Goal: Find specific page/section: Find specific page/section

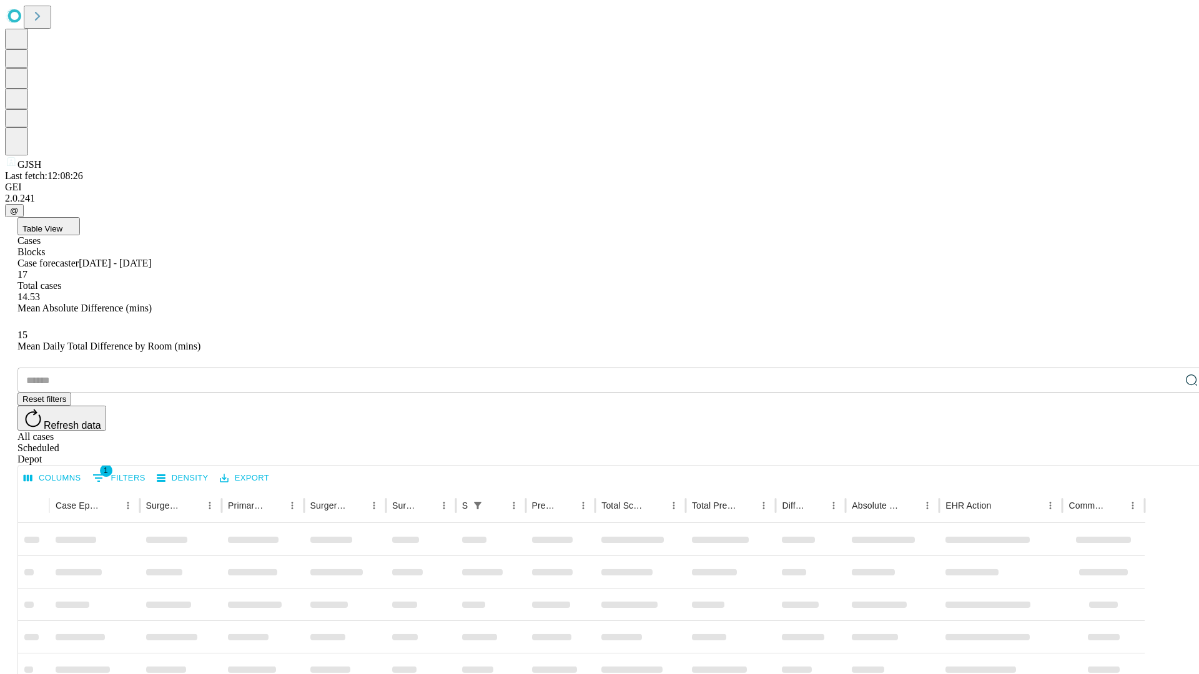
click at [1166, 454] on div "Depot" at bounding box center [611, 459] width 1189 height 11
